Goal: Information Seeking & Learning: Compare options

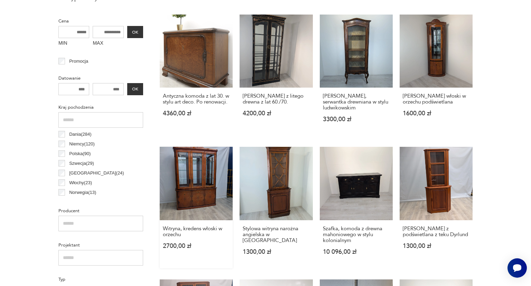
drag, startPoint x: 0, startPoint y: 0, endPoint x: 196, endPoint y: 198, distance: 278.4
click at [196, 198] on link "Witryna, kredens włoski w orzechu 2700,00 zł" at bounding box center [196, 207] width 73 height 121
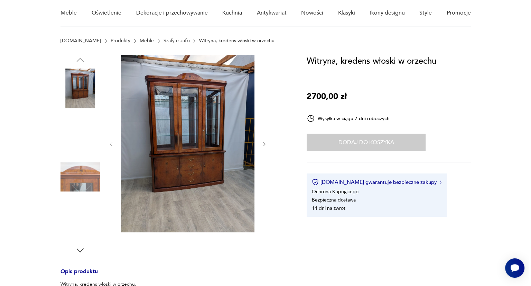
scroll to position [59, 0]
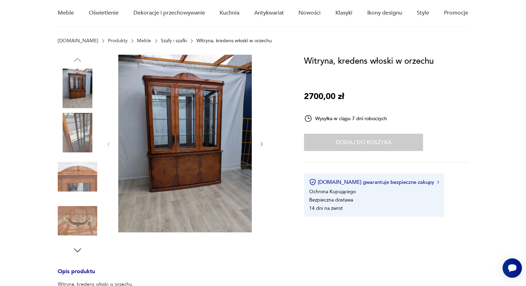
click at [214, 187] on img at bounding box center [184, 143] width 133 height 177
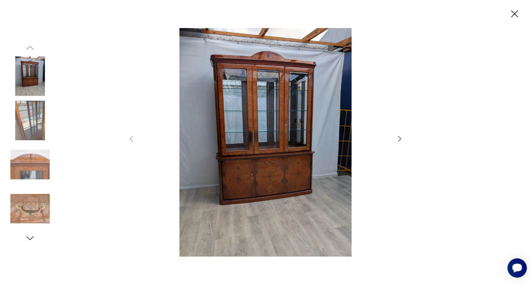
click at [514, 266] on icon "Otwórz czat Smartsupp" at bounding box center [517, 267] width 10 height 9
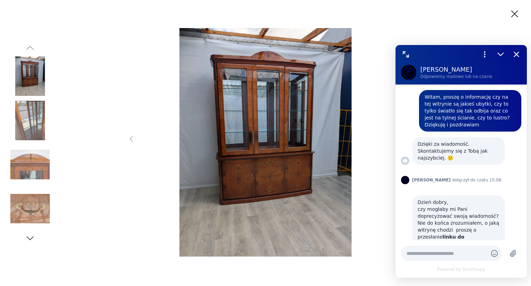
scroll to position [420, 0]
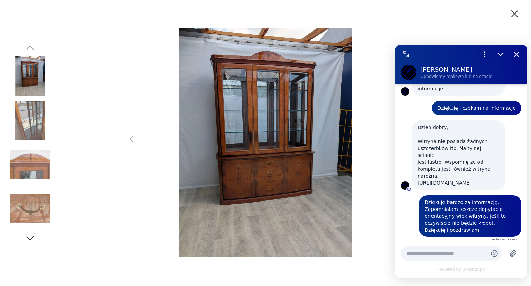
click at [381, 245] on img at bounding box center [265, 142] width 246 height 228
click at [382, 216] on img at bounding box center [265, 142] width 246 height 228
click at [499, 57] on icon "Zmniejsz" at bounding box center [500, 54] width 9 height 9
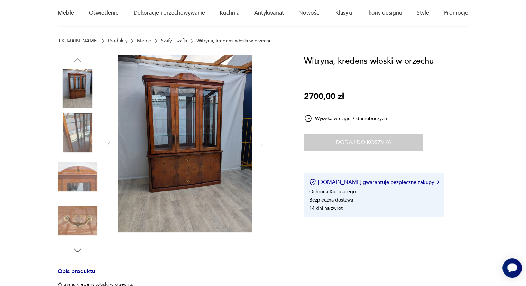
click at [511, 268] on icon "Otwórz czat Smartsupp" at bounding box center [512, 267] width 10 height 9
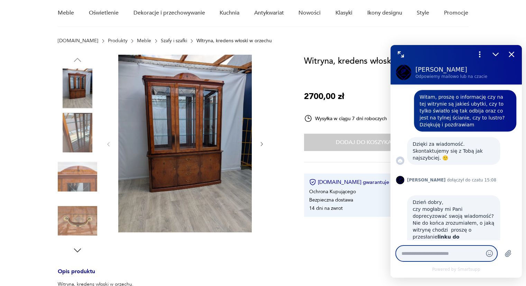
scroll to position [420, 0]
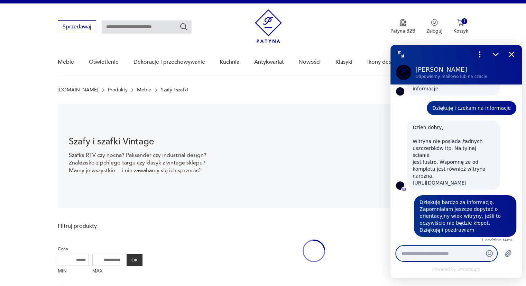
scroll to position [10, 0]
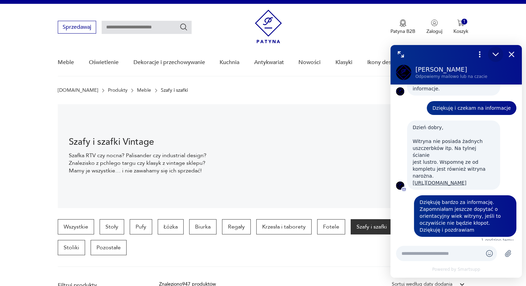
click at [494, 54] on icon "Zmniejsz" at bounding box center [495, 54] width 5 height 3
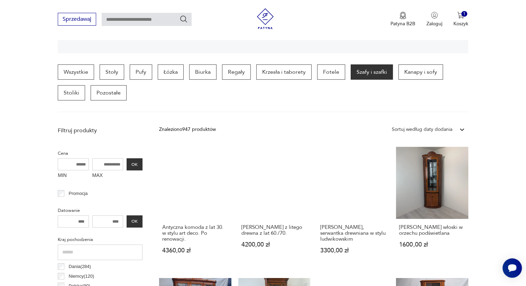
scroll to position [165, 0]
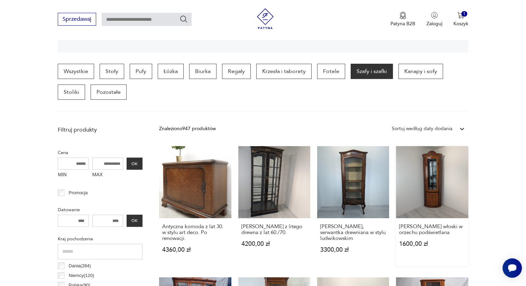
click at [423, 173] on link "Witryna narożna włoski w orzechu podświetlana 1600,00 zł" at bounding box center [432, 206] width 72 height 120
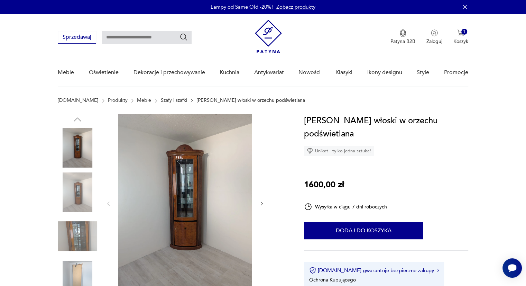
click at [79, 277] on img at bounding box center [77, 279] width 39 height 39
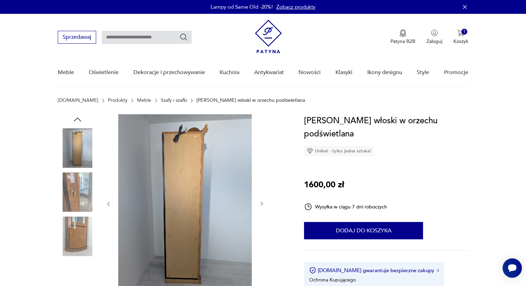
click at [186, 211] on img at bounding box center [184, 202] width 133 height 177
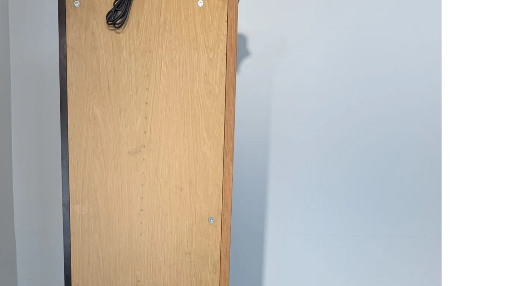
click at [281, 83] on img at bounding box center [265, 142] width 246 height 228
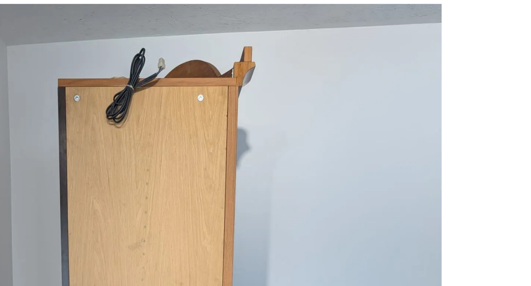
click at [268, 71] on img at bounding box center [265, 142] width 246 height 228
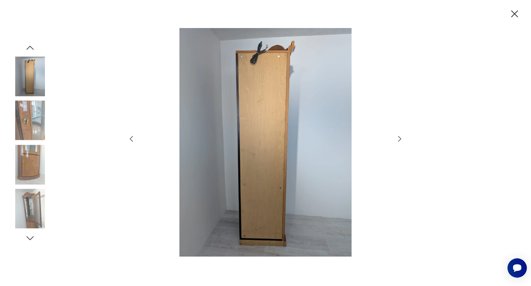
click at [29, 233] on icon "button" at bounding box center [30, 238] width 10 height 10
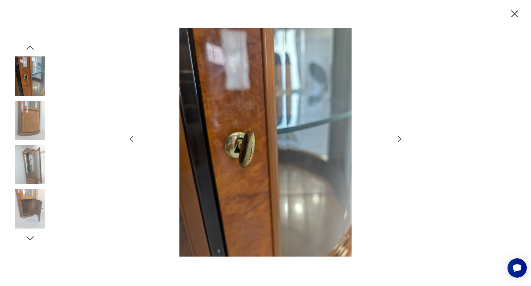
click at [29, 233] on icon "button" at bounding box center [30, 238] width 10 height 10
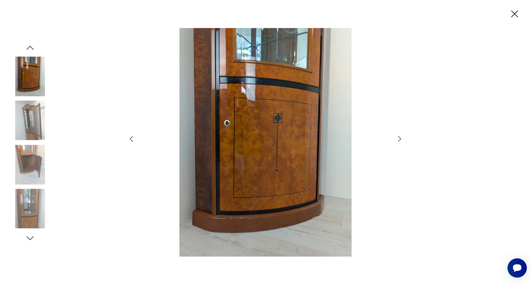
click at [29, 233] on icon "button" at bounding box center [30, 238] width 10 height 10
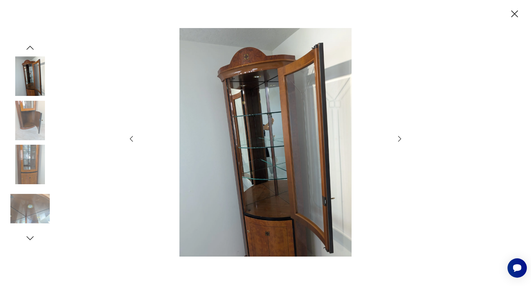
click at [29, 233] on icon "button" at bounding box center [30, 238] width 10 height 10
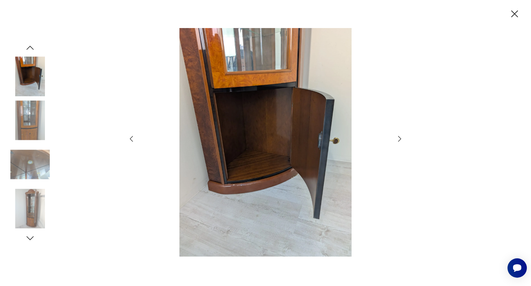
click at [29, 233] on icon "button" at bounding box center [30, 238] width 10 height 10
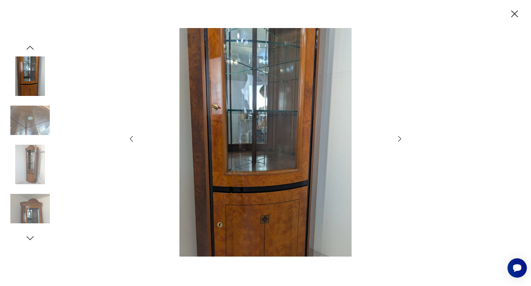
click at [29, 233] on icon "button" at bounding box center [30, 238] width 10 height 10
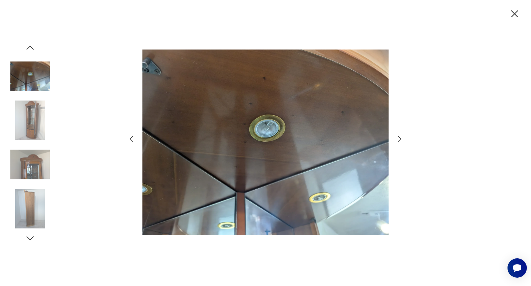
click at [29, 233] on icon "button" at bounding box center [30, 238] width 10 height 10
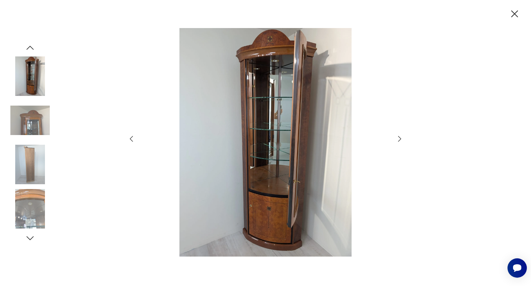
click at [519, 11] on icon "button" at bounding box center [514, 14] width 12 height 12
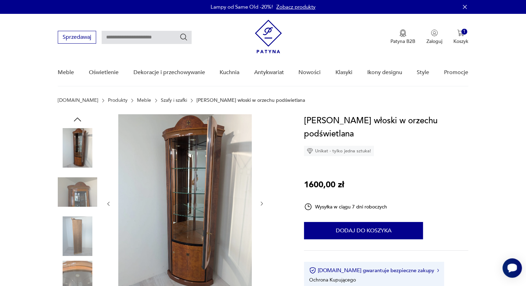
click at [510, 263] on icon "Otwórz czat Smartsupp" at bounding box center [512, 268] width 10 height 10
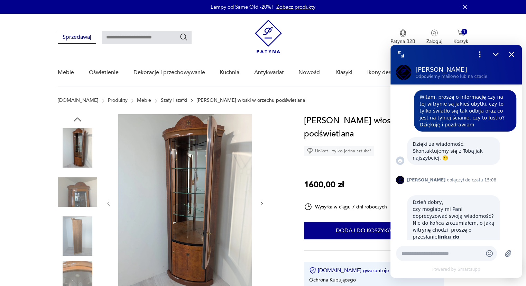
scroll to position [420, 0]
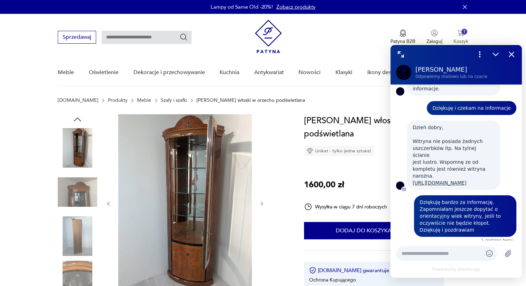
click at [463, 35] on img "button" at bounding box center [460, 32] width 7 height 7
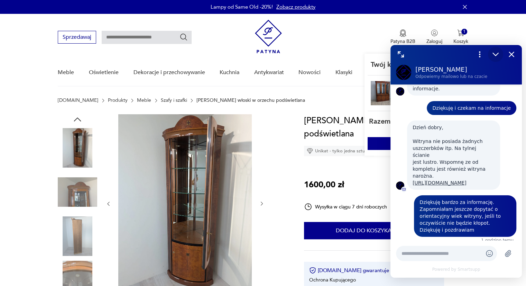
click at [494, 54] on icon "Zmniejsz" at bounding box center [495, 54] width 5 height 3
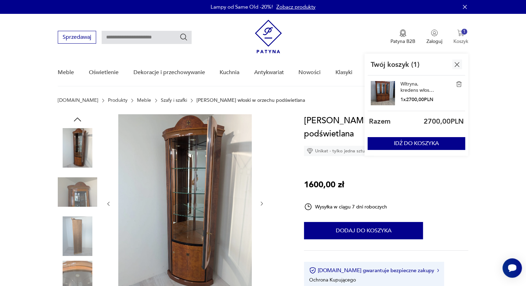
click at [461, 35] on img "button" at bounding box center [460, 32] width 7 height 7
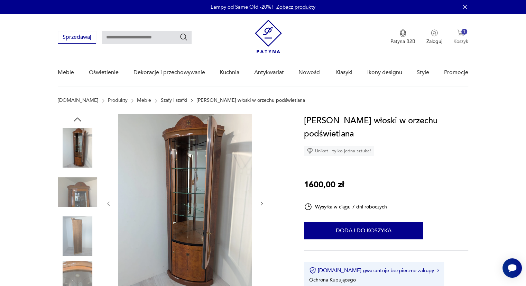
click at [461, 35] on img "button" at bounding box center [460, 32] width 7 height 7
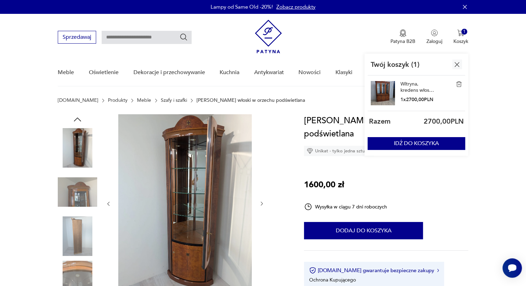
click at [458, 85] on img at bounding box center [459, 84] width 6 height 6
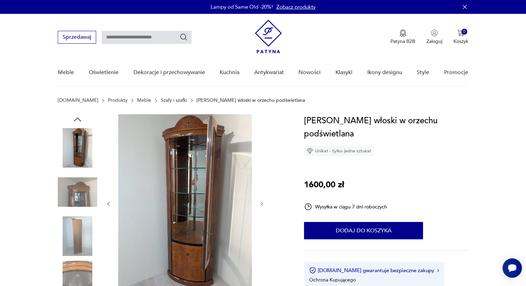
click at [494, 81] on nav "Sprzedawaj Patyna B2B Zaloguj 0 Koszyk Twój koszyk ( 0 ) Brak produktów w koszy…" at bounding box center [263, 50] width 526 height 73
click at [161, 101] on link "Szafy i szafki" at bounding box center [174, 100] width 26 height 6
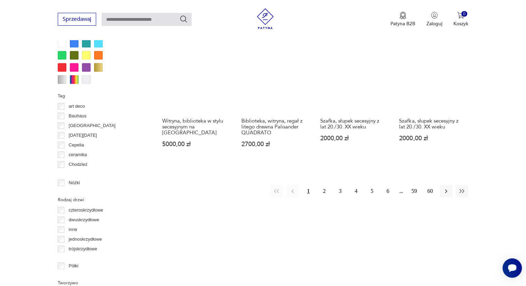
scroll to position [683, 0]
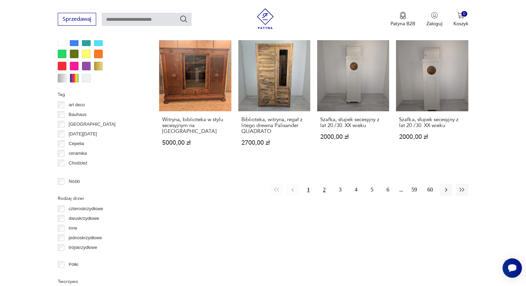
click at [321, 183] on button "2" at bounding box center [324, 189] width 12 height 12
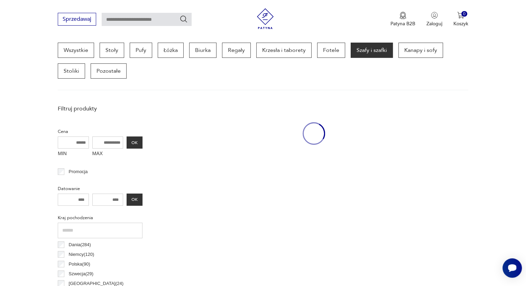
scroll to position [183, 0]
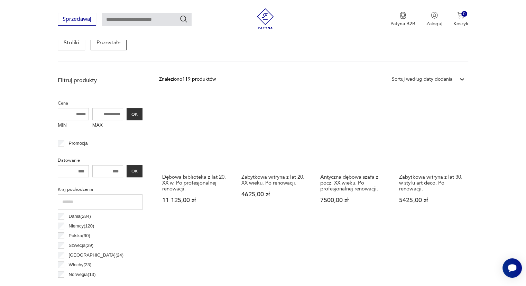
scroll to position [216, 0]
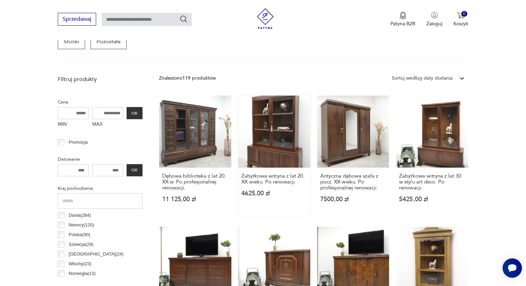
click at [285, 114] on link "Zabytkowa witryna z lat 20. XX wieku. Po renowacji. 4625,00 zł" at bounding box center [274, 155] width 72 height 120
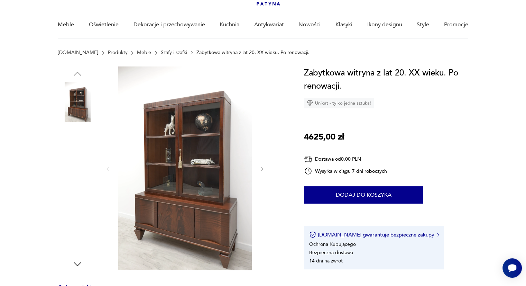
scroll to position [48, 0]
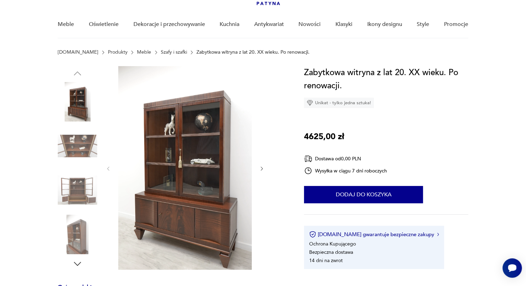
click at [264, 166] on icon "button" at bounding box center [262, 169] width 6 height 6
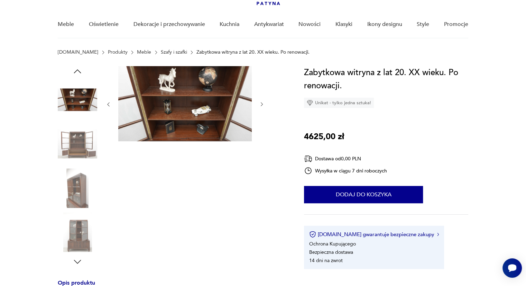
click at [264, 166] on div at bounding box center [184, 166] width 159 height 200
click at [261, 103] on icon "button" at bounding box center [262, 104] width 6 height 6
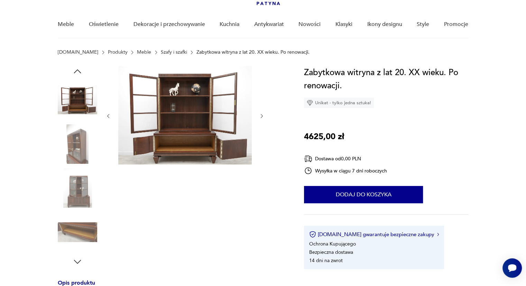
click at [262, 113] on icon "button" at bounding box center [262, 116] width 6 height 6
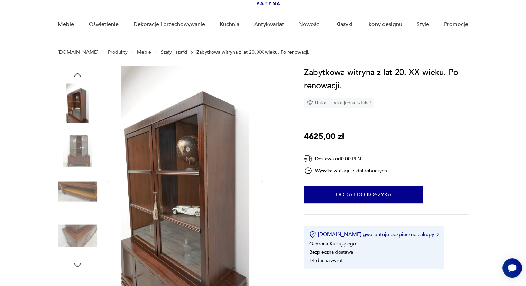
click at [262, 113] on div at bounding box center [184, 181] width 159 height 230
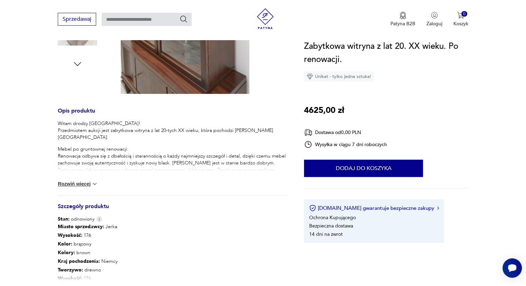
scroll to position [250, 0]
click at [87, 183] on button "Rozwiń więcej" at bounding box center [78, 182] width 40 height 7
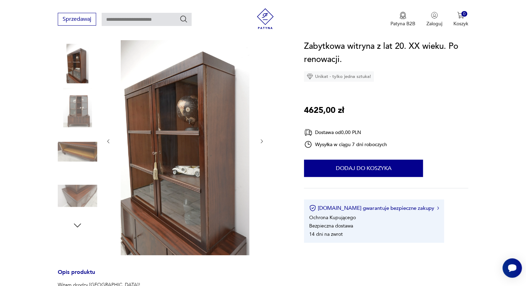
scroll to position [90, 0]
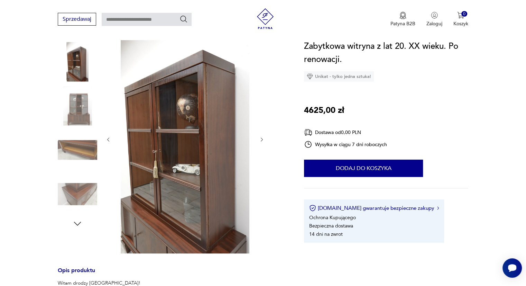
click at [72, 110] on img at bounding box center [77, 105] width 39 height 39
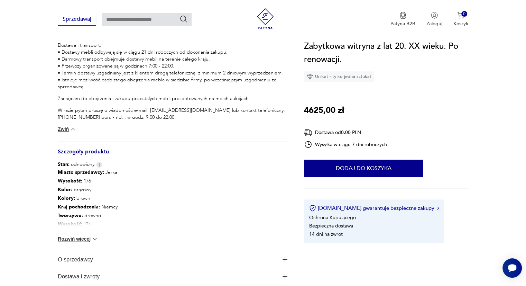
scroll to position [602, 0]
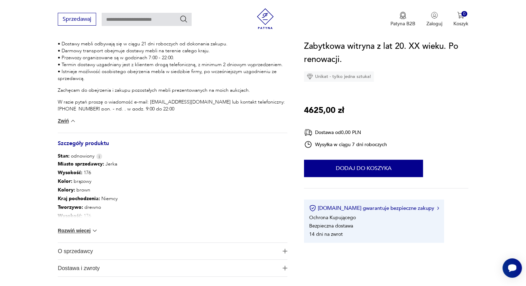
click at [59, 231] on button "Rozwiń więcej" at bounding box center [78, 230] width 40 height 7
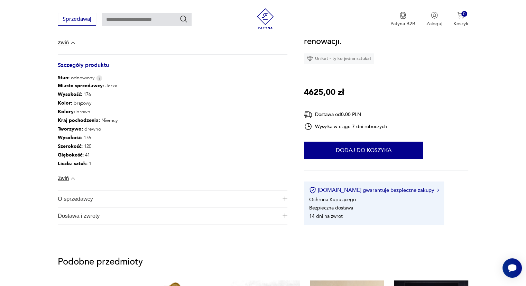
scroll to position [681, 0]
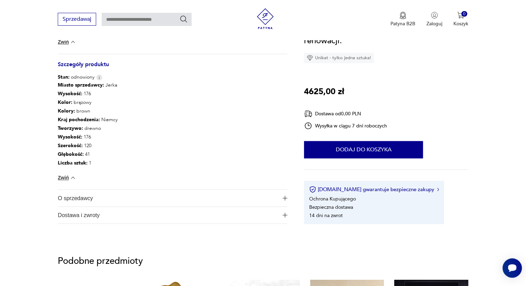
click at [71, 196] on span "O sprzedawcy" at bounding box center [168, 197] width 220 height 17
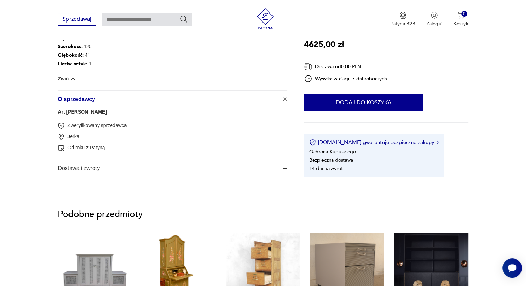
scroll to position [780, 0]
click at [73, 165] on span "Dostawa i zwroty" at bounding box center [168, 168] width 220 height 17
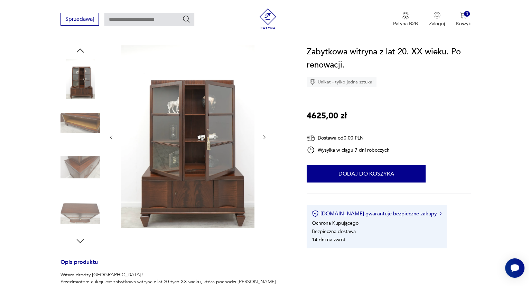
scroll to position [68, 0]
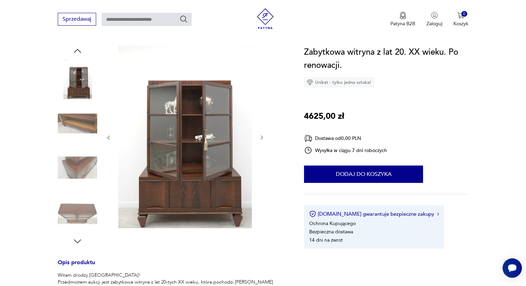
click at [149, 186] on img at bounding box center [184, 137] width 133 height 182
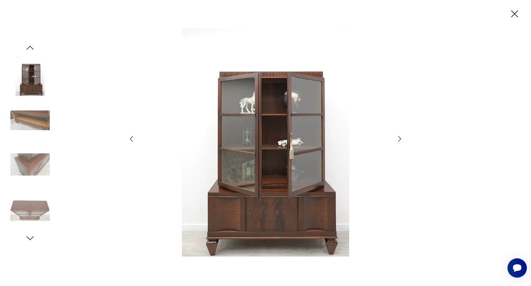
click at [398, 144] on div at bounding box center [265, 143] width 277 height 230
click at [398, 140] on icon "button" at bounding box center [399, 138] width 8 height 8
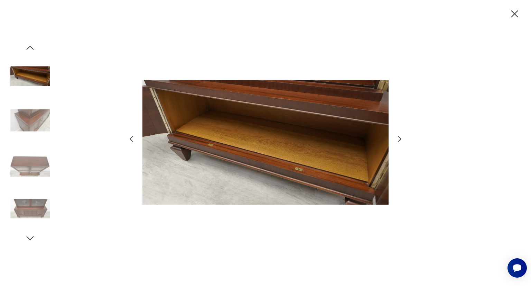
click at [398, 140] on icon "button" at bounding box center [399, 138] width 8 height 8
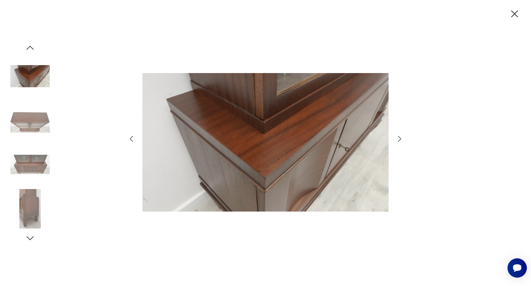
click at [398, 140] on icon "button" at bounding box center [399, 138] width 8 height 8
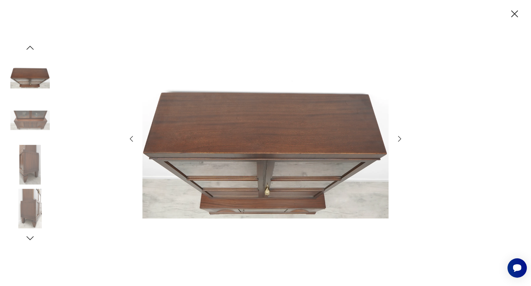
click at [398, 140] on icon "button" at bounding box center [399, 138] width 8 height 8
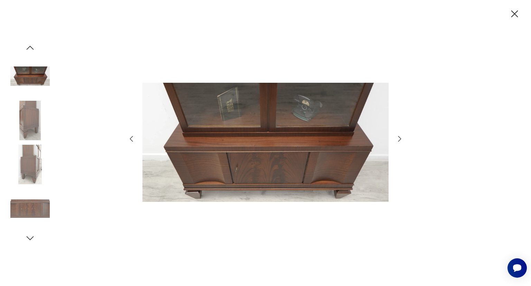
click at [398, 140] on icon "button" at bounding box center [399, 138] width 8 height 8
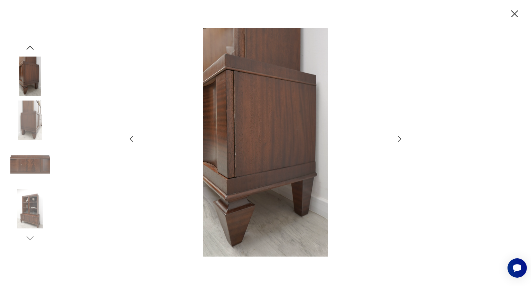
click at [398, 140] on icon "button" at bounding box center [399, 138] width 8 height 8
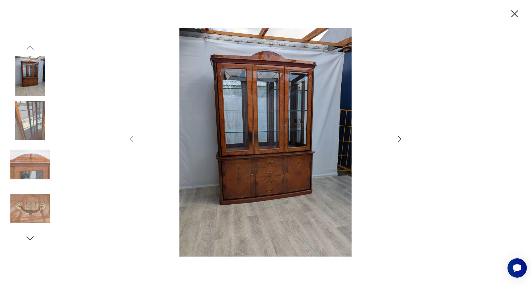
click at [35, 172] on img at bounding box center [29, 163] width 39 height 39
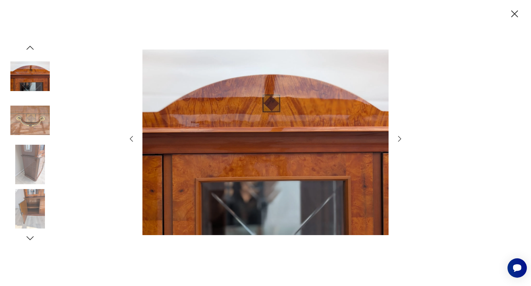
click at [25, 211] on img at bounding box center [29, 208] width 39 height 39
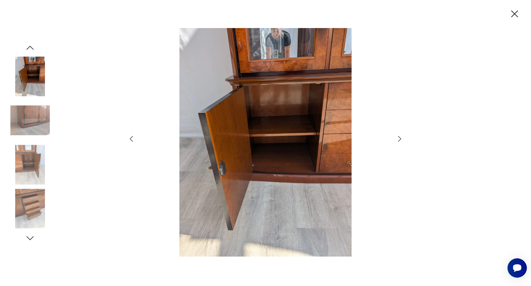
click at [29, 234] on icon "button" at bounding box center [30, 238] width 10 height 10
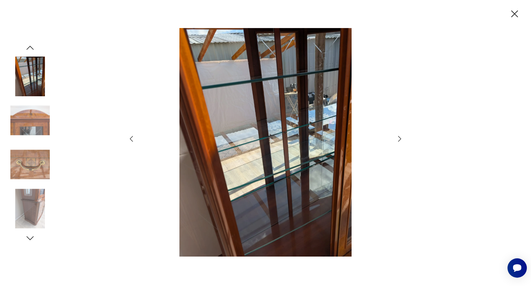
click at [30, 237] on icon "button" at bounding box center [30, 238] width 10 height 10
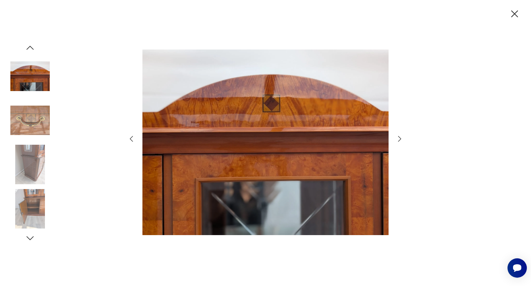
scroll to position [126, 0]
click at [30, 237] on icon "button" at bounding box center [30, 238] width 10 height 10
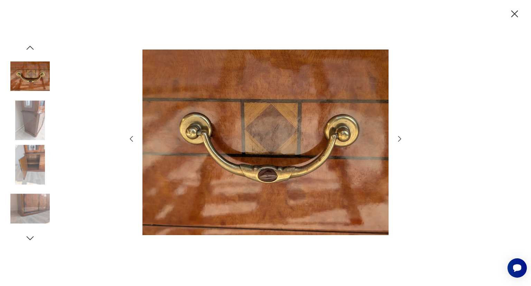
click at [30, 237] on icon "button" at bounding box center [30, 238] width 10 height 10
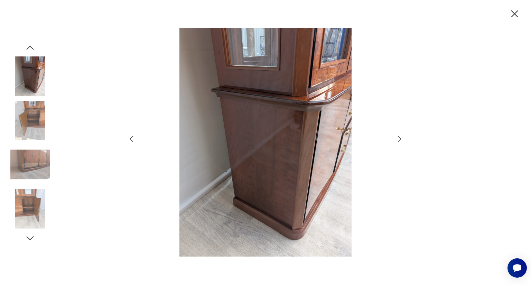
scroll to position [164, 0]
click at [30, 237] on icon "button" at bounding box center [30, 238] width 10 height 10
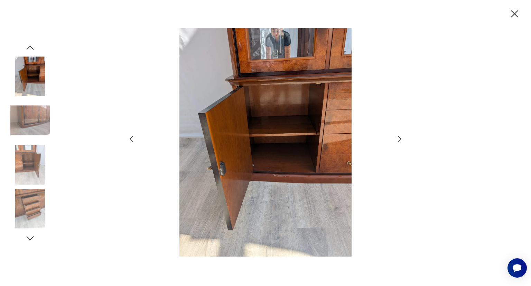
click at [30, 237] on icon "button" at bounding box center [30, 238] width 10 height 10
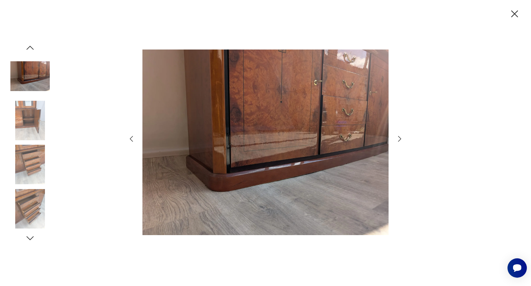
scroll to position [126, 0]
click at [32, 240] on icon "button" at bounding box center [30, 238] width 10 height 10
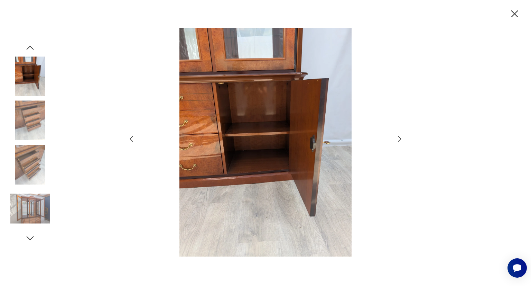
scroll to position [164, 0]
click at [32, 240] on icon "button" at bounding box center [30, 238] width 10 height 10
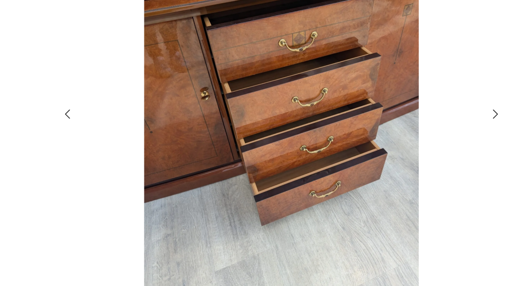
click at [398, 141] on icon "button" at bounding box center [399, 138] width 8 height 8
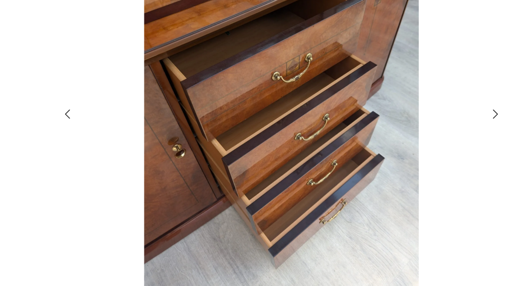
click at [398, 141] on icon "button" at bounding box center [399, 138] width 8 height 8
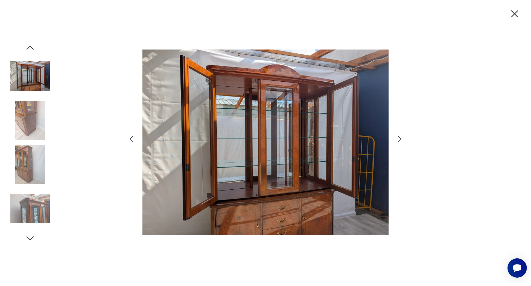
click at [21, 158] on img at bounding box center [29, 163] width 39 height 39
